Goal: Transaction & Acquisition: Purchase product/service

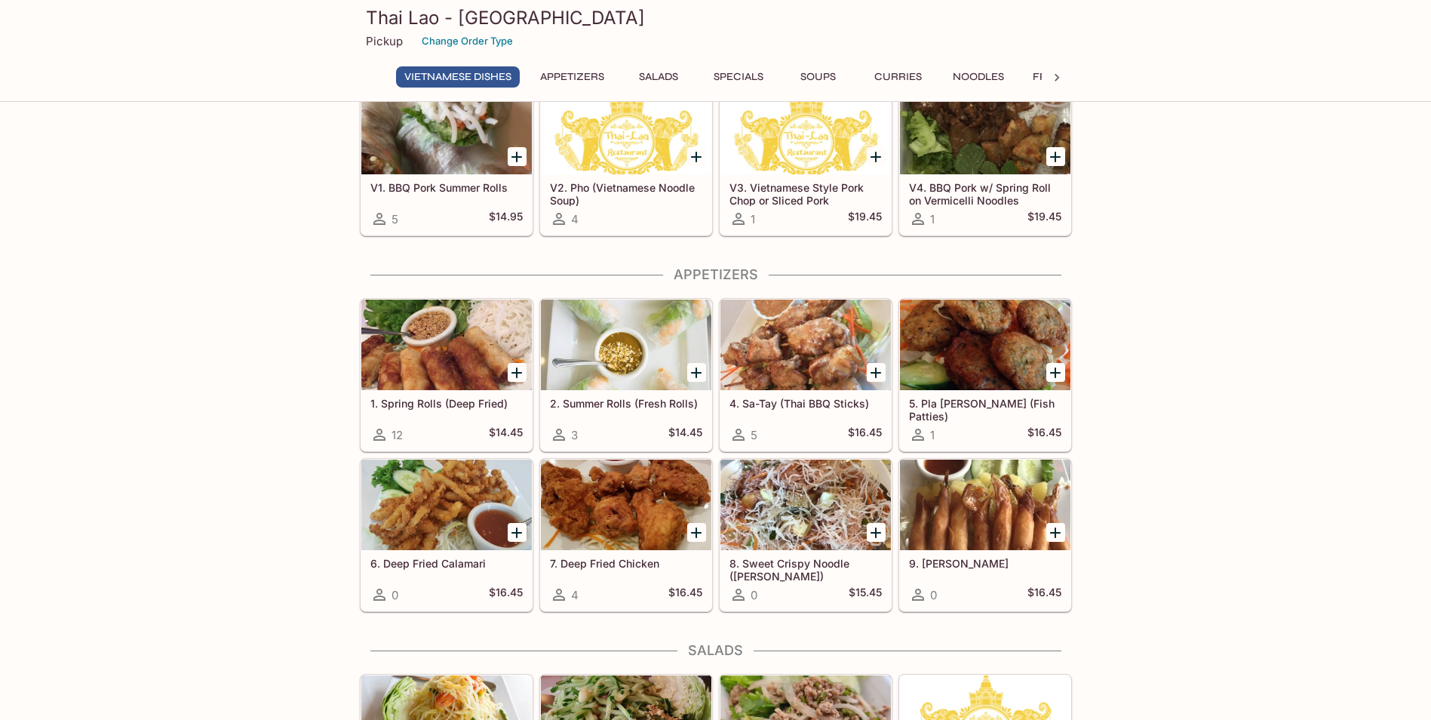
scroll to position [75, 0]
click at [414, 340] on div at bounding box center [446, 345] width 171 height 91
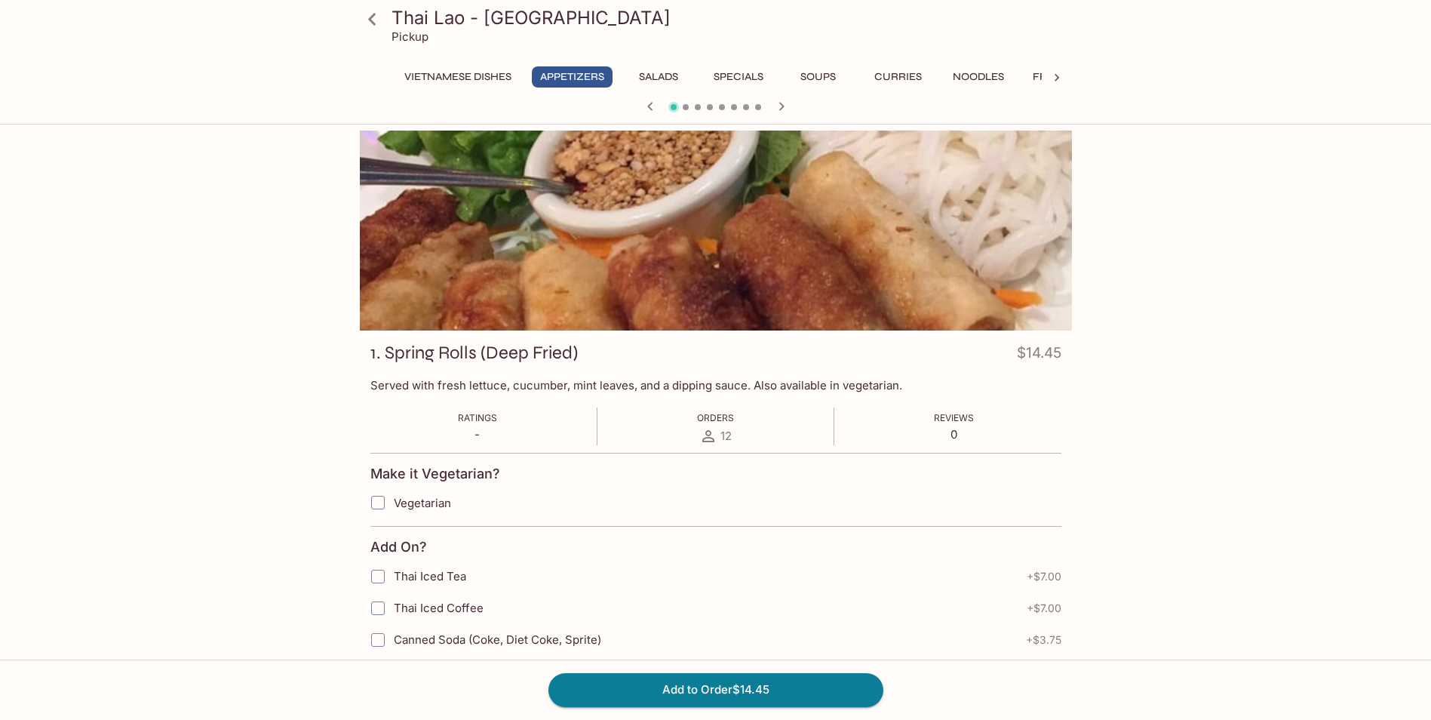
click at [377, 23] on icon at bounding box center [372, 19] width 26 height 26
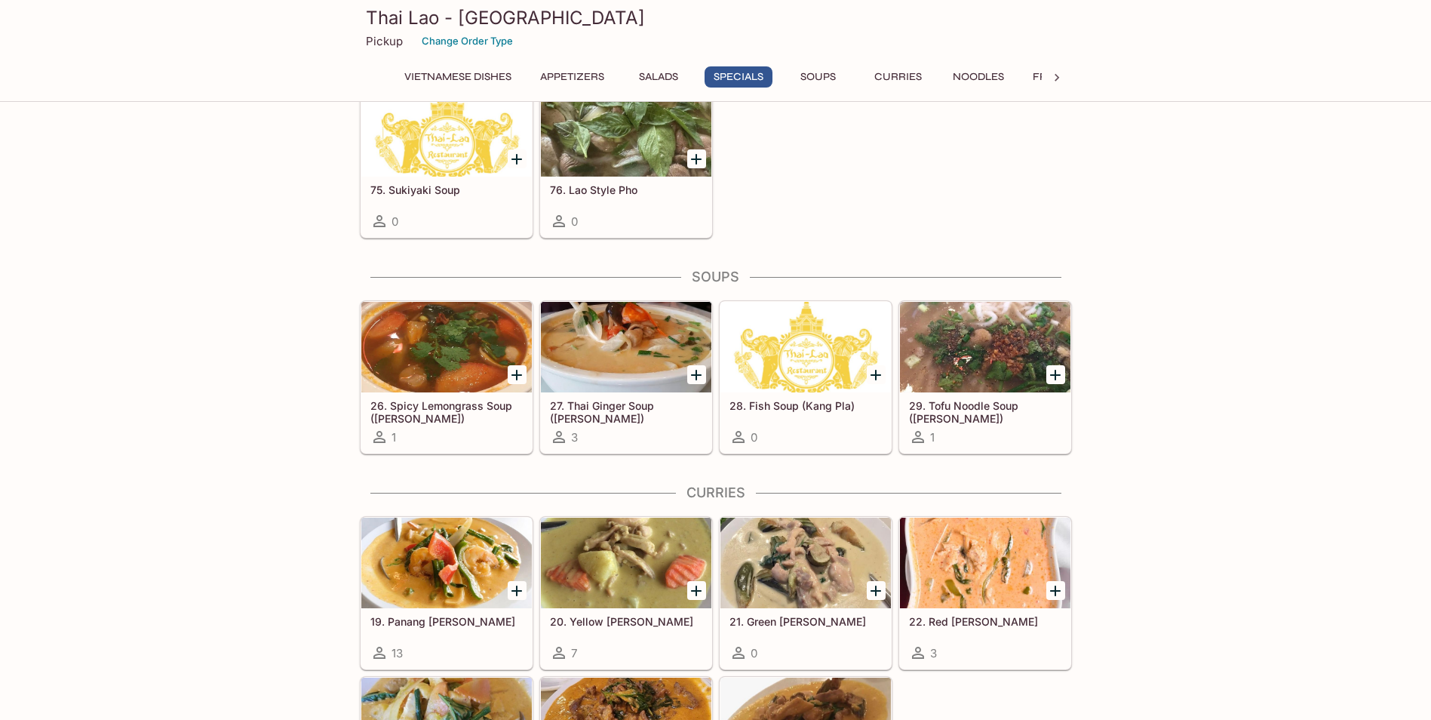
scroll to position [1887, 0]
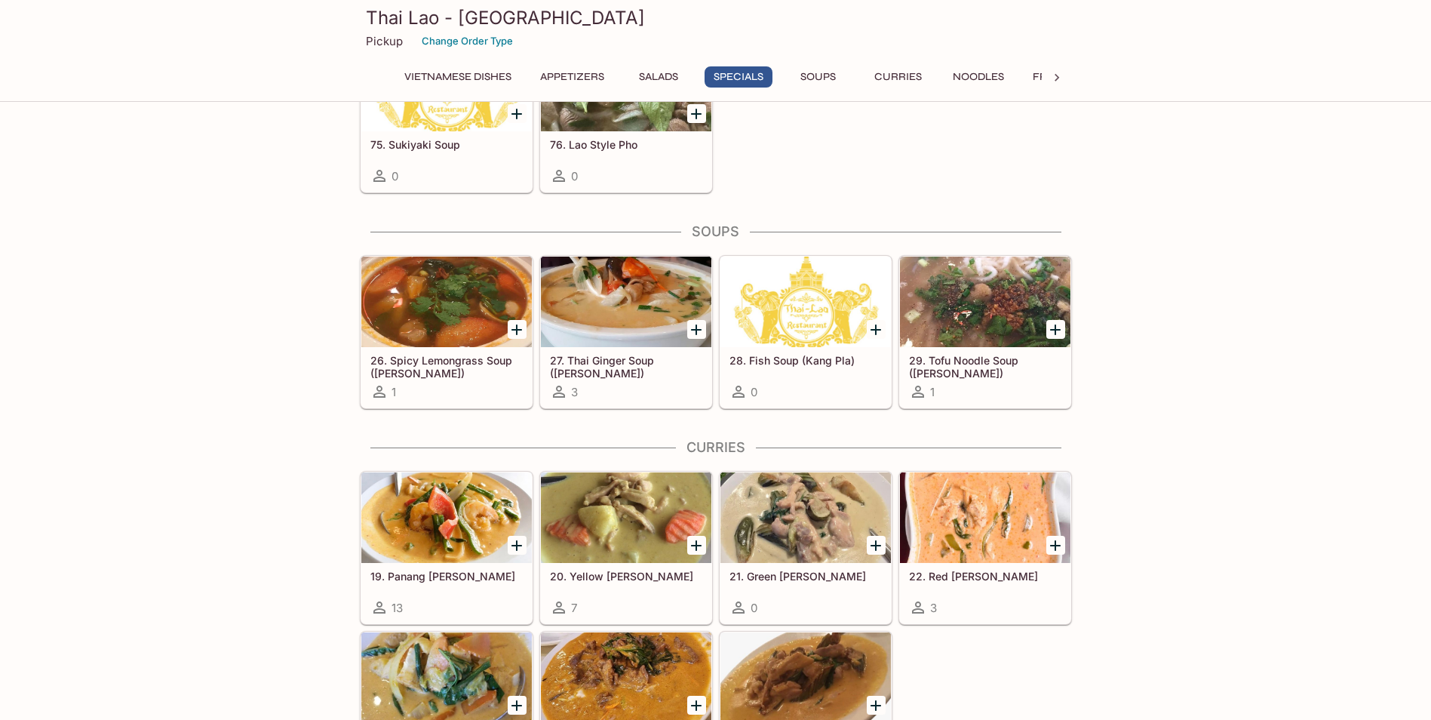
click at [894, 73] on button "Curries" at bounding box center [899, 76] width 68 height 21
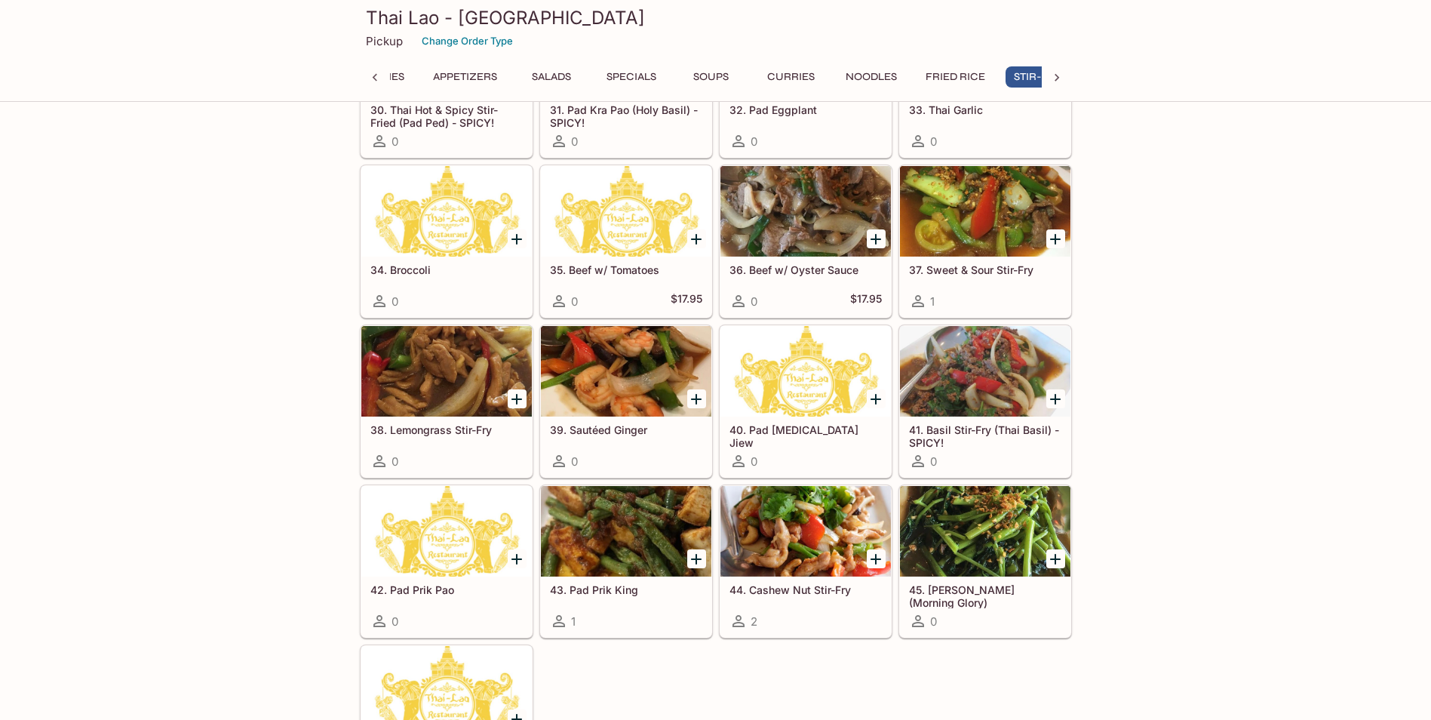
scroll to position [0, 150]
click at [979, 518] on div at bounding box center [985, 531] width 171 height 91
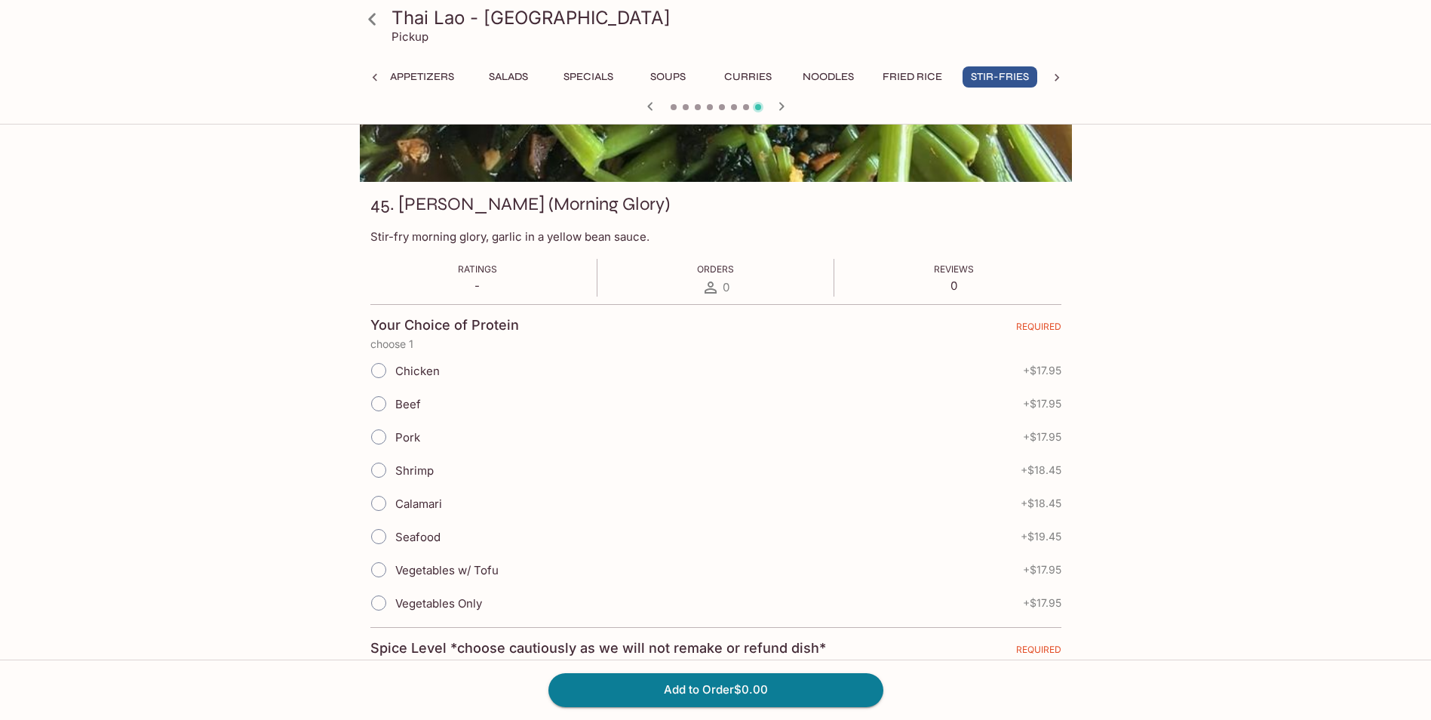
scroll to position [151, 0]
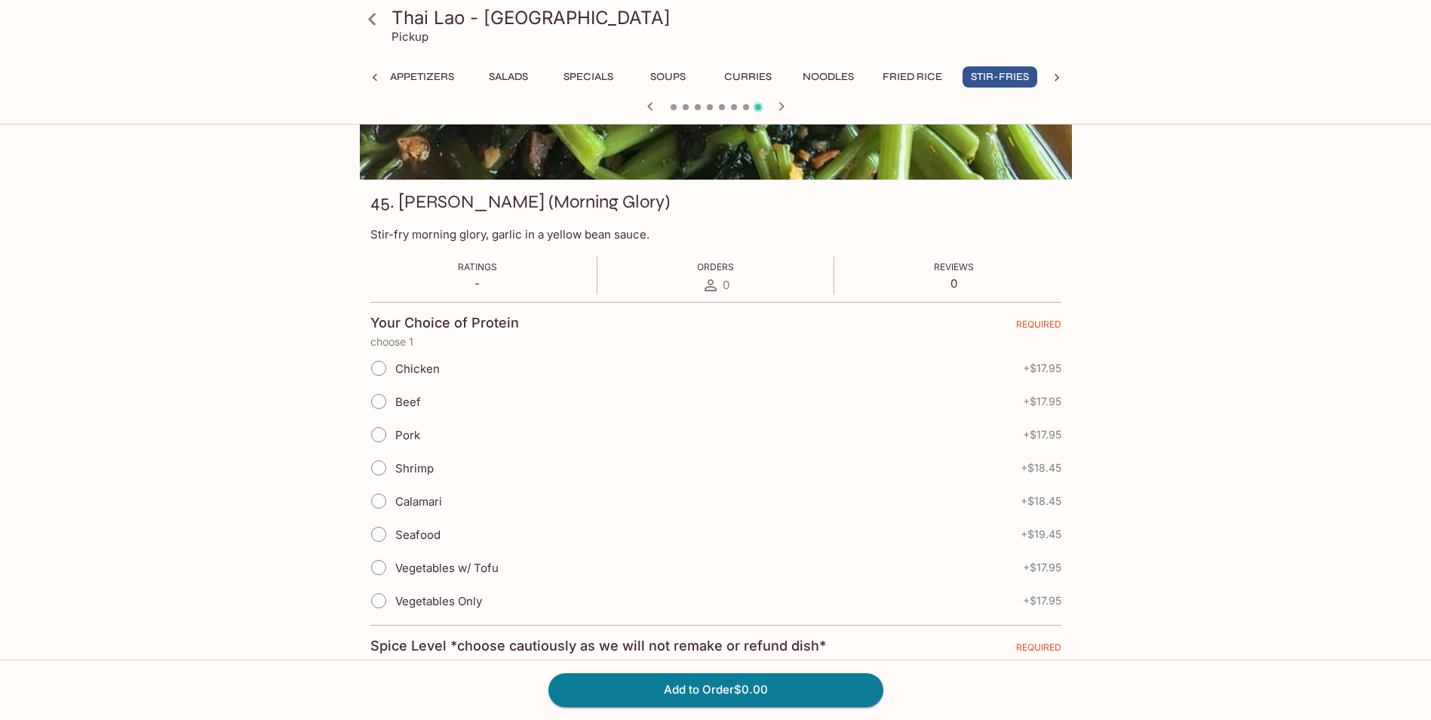
click at [377, 466] on input "Shrimp" at bounding box center [379, 468] width 32 height 32
radio input "true"
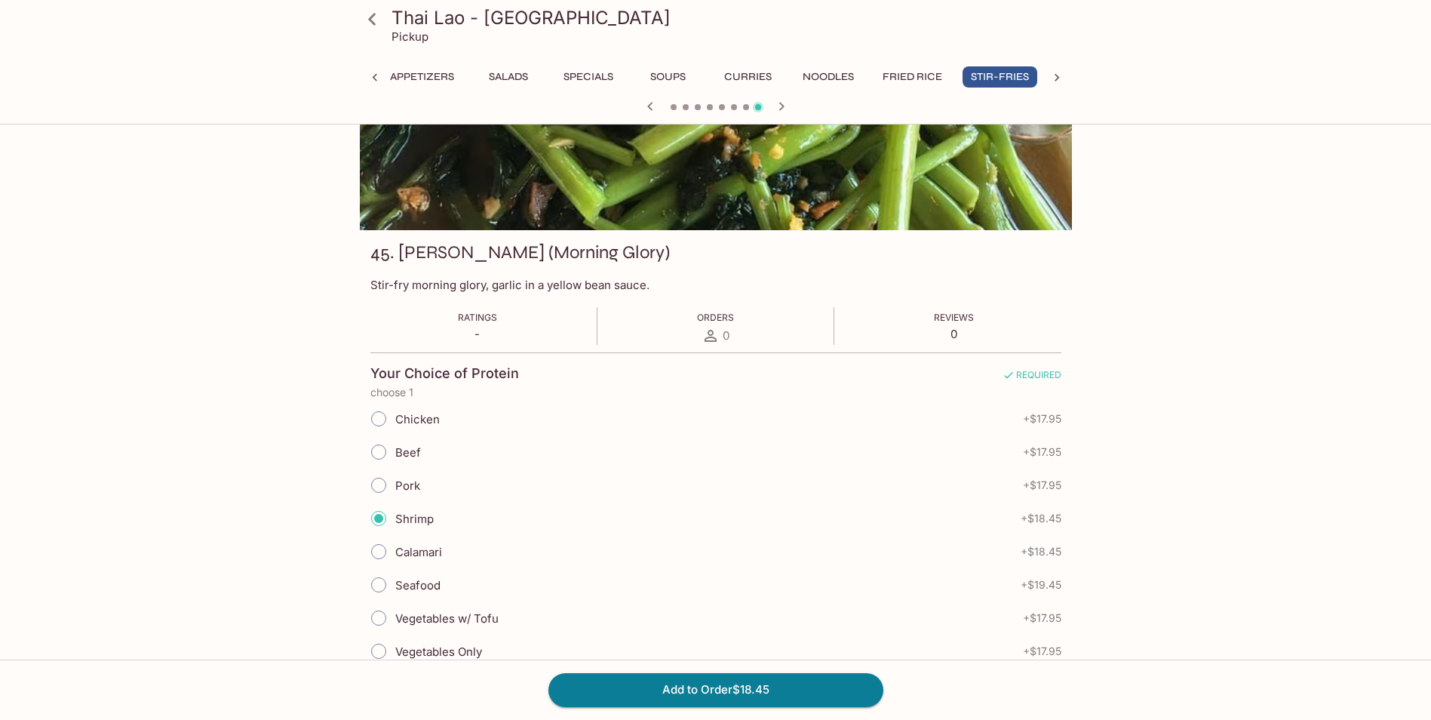
scroll to position [75, 0]
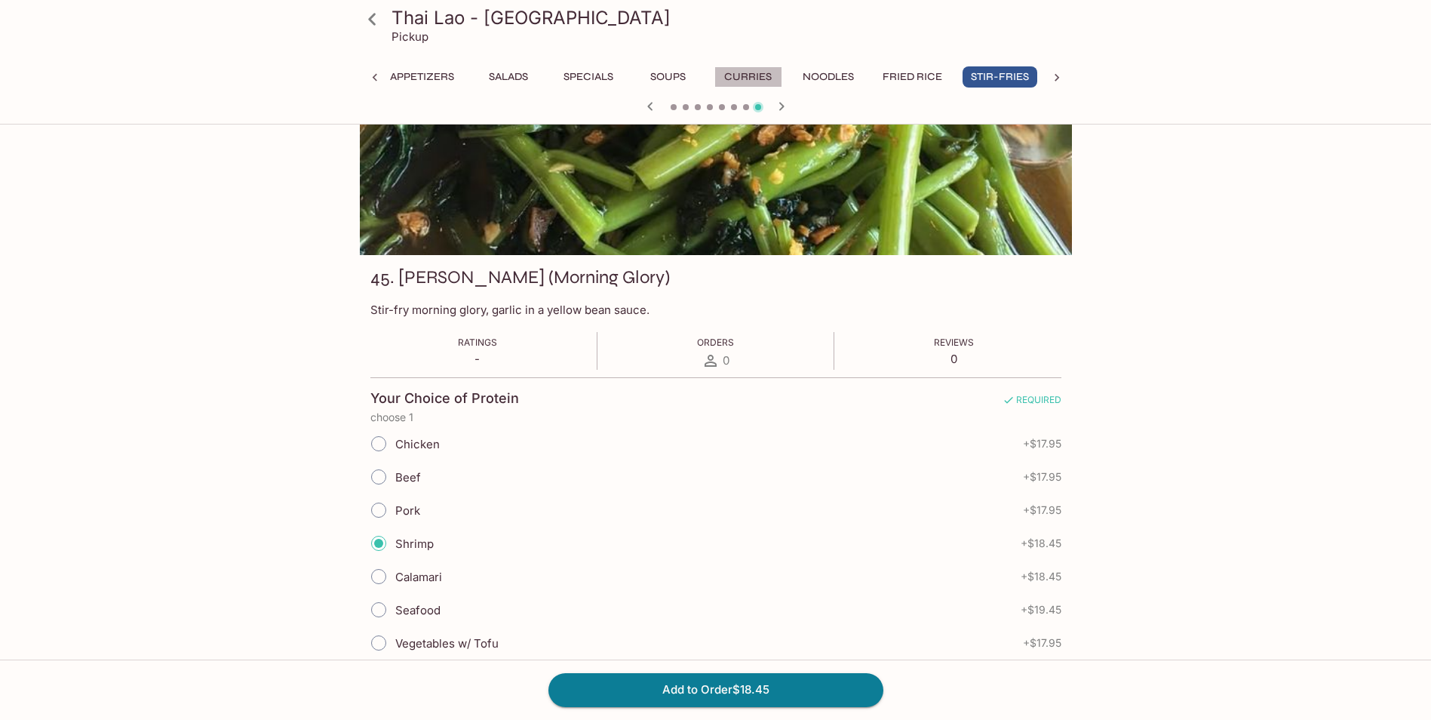
click at [748, 74] on button "Curries" at bounding box center [749, 76] width 68 height 21
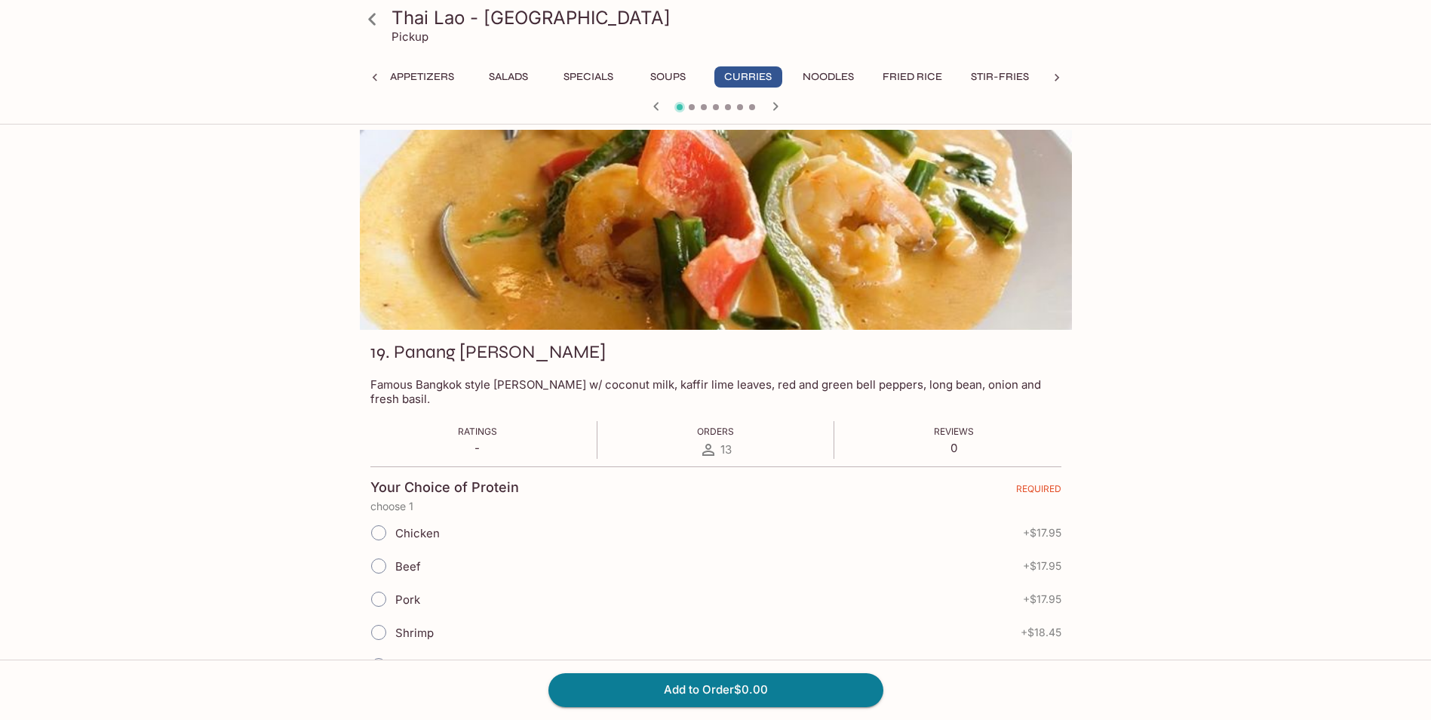
scroll to position [0, 0]
click at [677, 75] on button "Soups" at bounding box center [669, 76] width 68 height 21
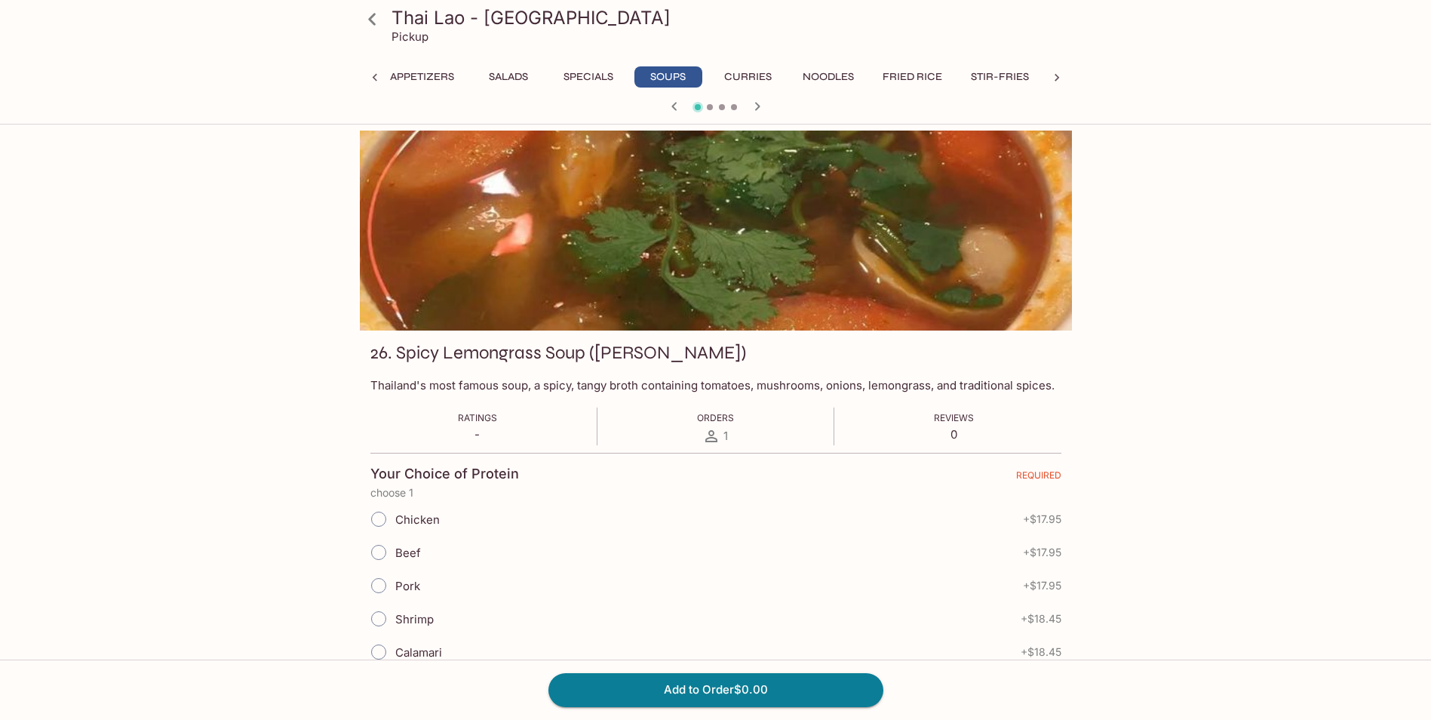
click at [592, 78] on button "Specials" at bounding box center [589, 76] width 68 height 21
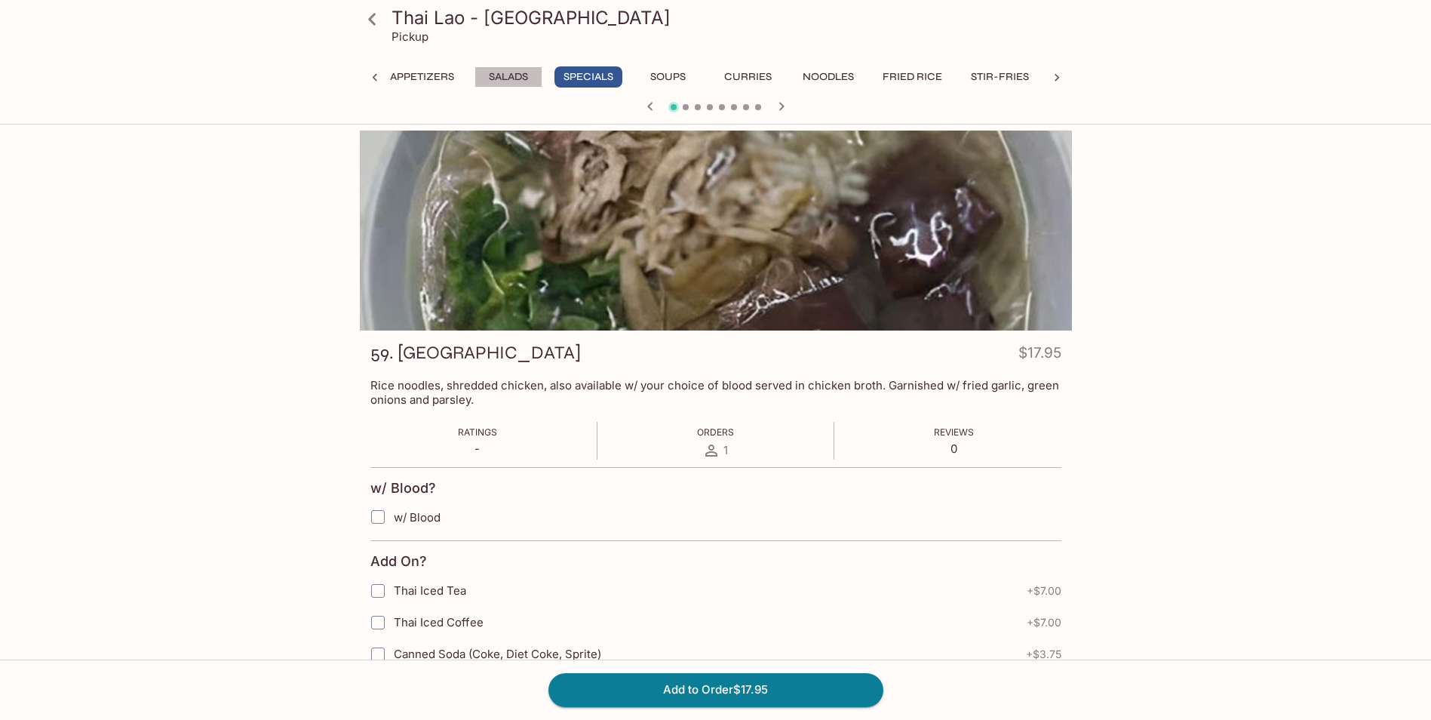
click at [513, 74] on button "Salads" at bounding box center [509, 76] width 68 height 21
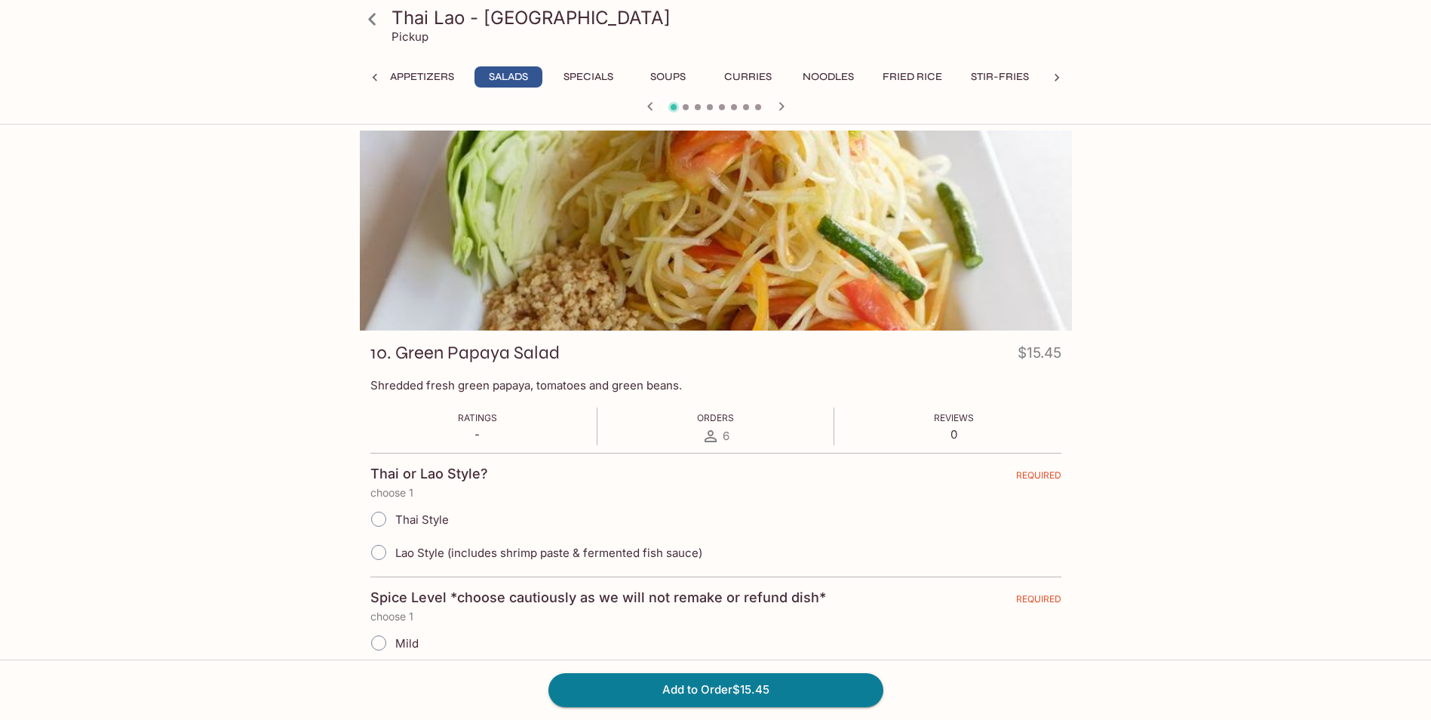
click at [373, 78] on icon at bounding box center [374, 78] width 5 height 8
click at [441, 85] on button "Vietnamese Dishes" at bounding box center [458, 76] width 124 height 21
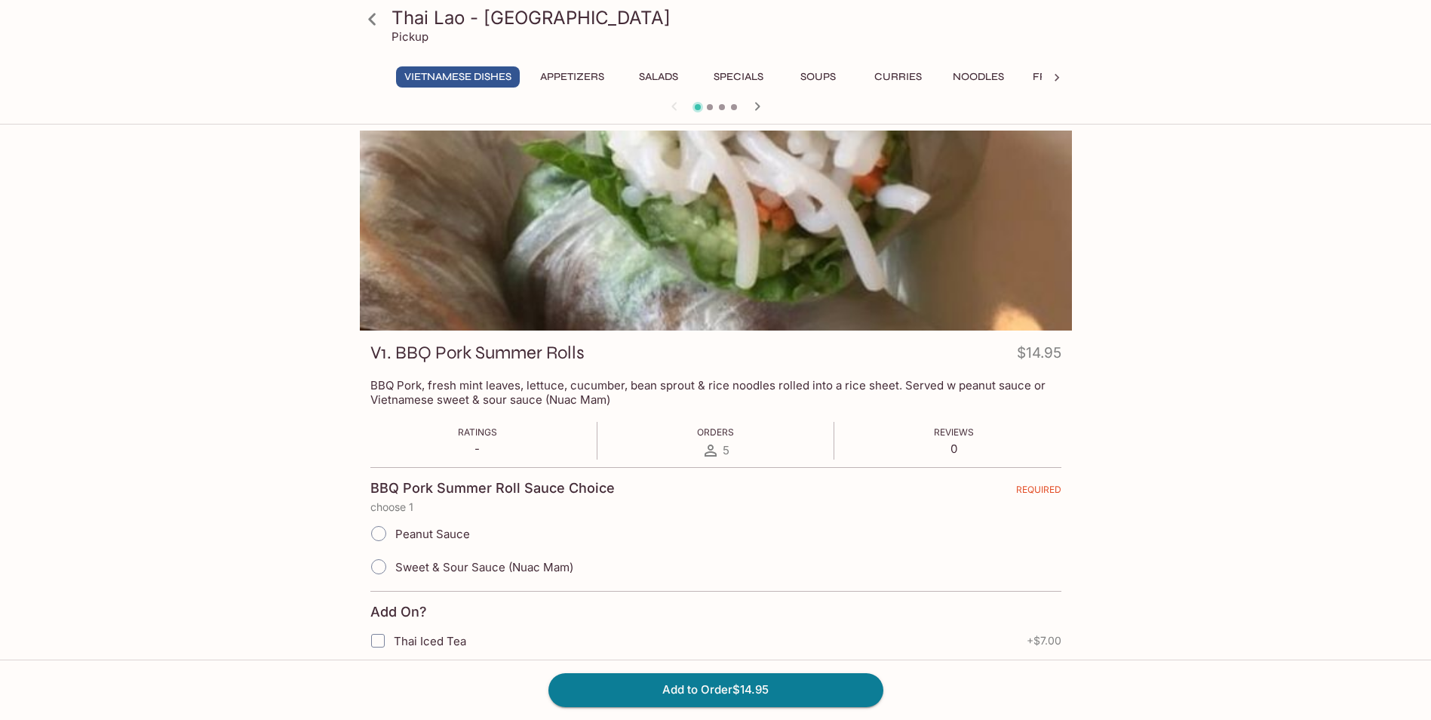
click at [411, 36] on p "Pickup" at bounding box center [410, 36] width 37 height 14
click at [380, 20] on icon at bounding box center [372, 19] width 26 height 26
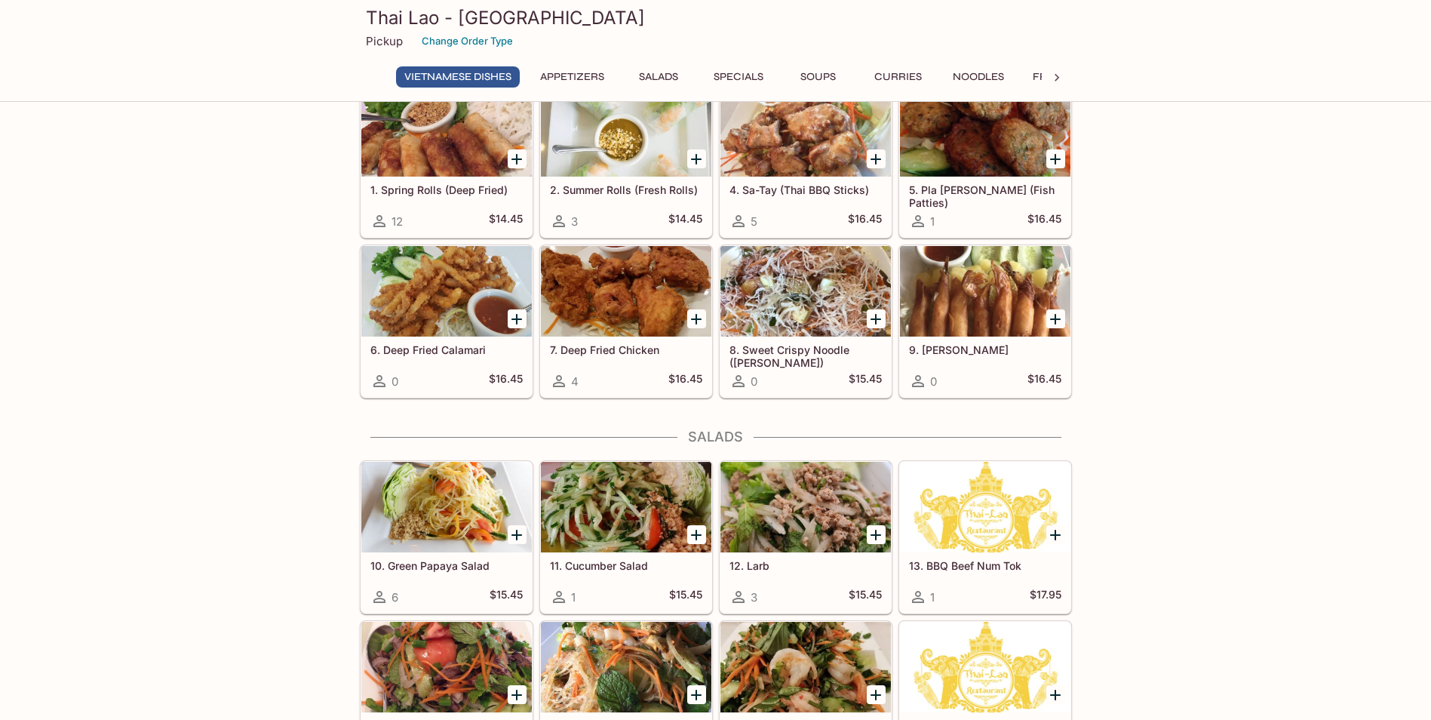
scroll to position [302, 0]
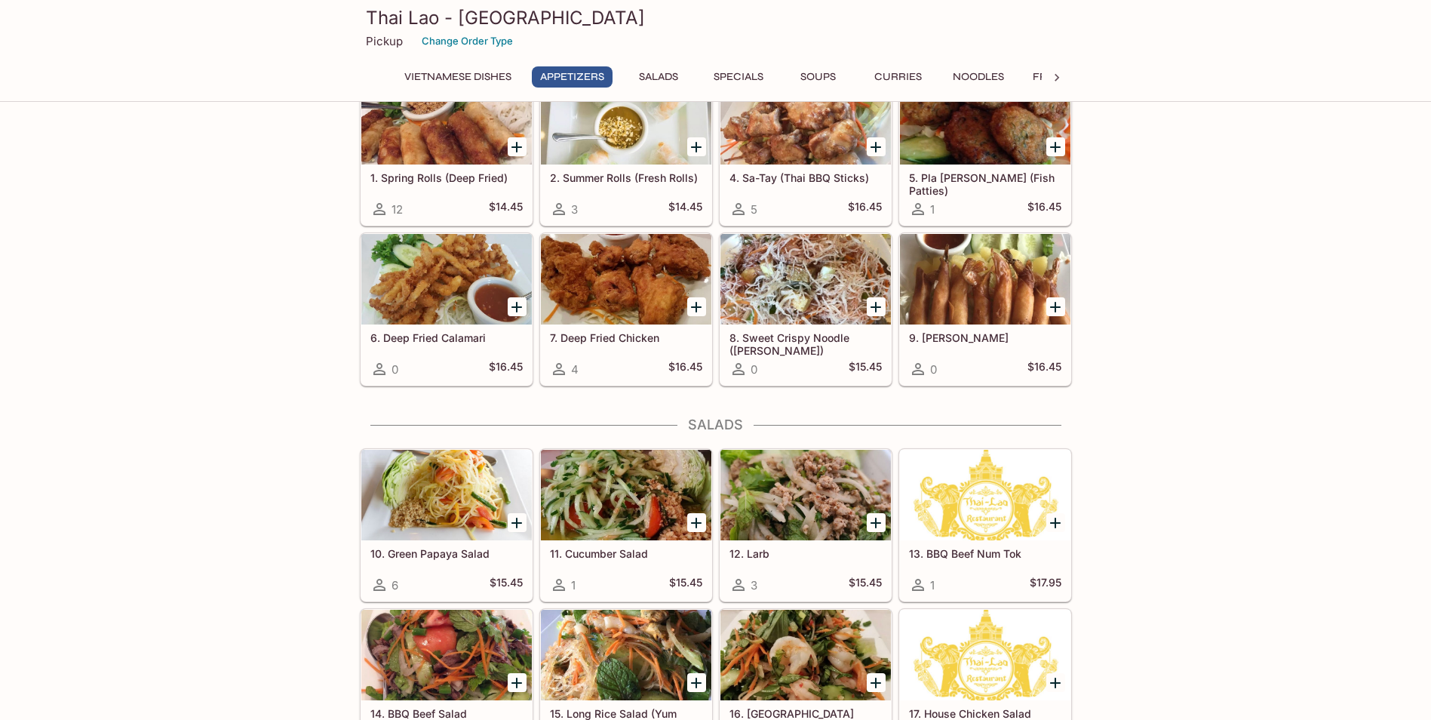
click at [792, 500] on div at bounding box center [806, 495] width 171 height 91
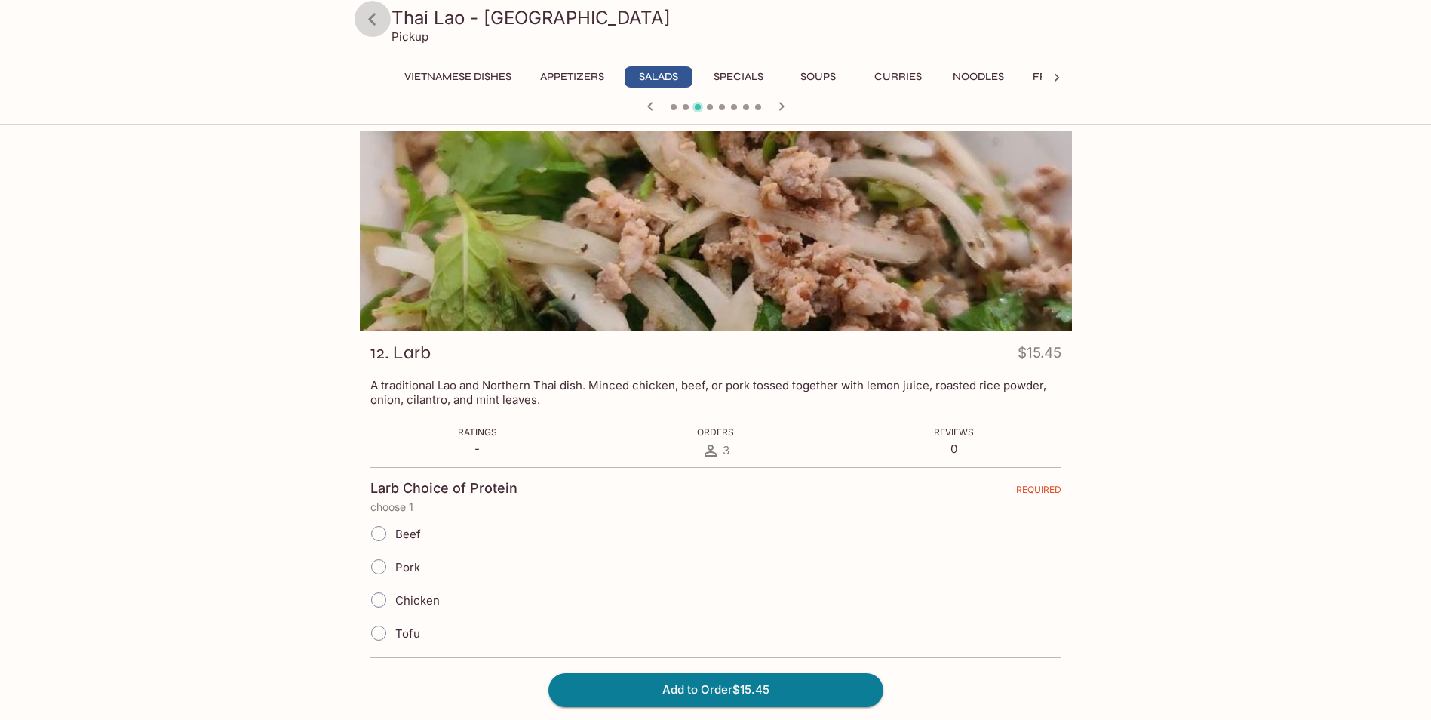
click at [367, 22] on icon at bounding box center [372, 19] width 26 height 26
